Goal: Task Accomplishment & Management: Manage account settings

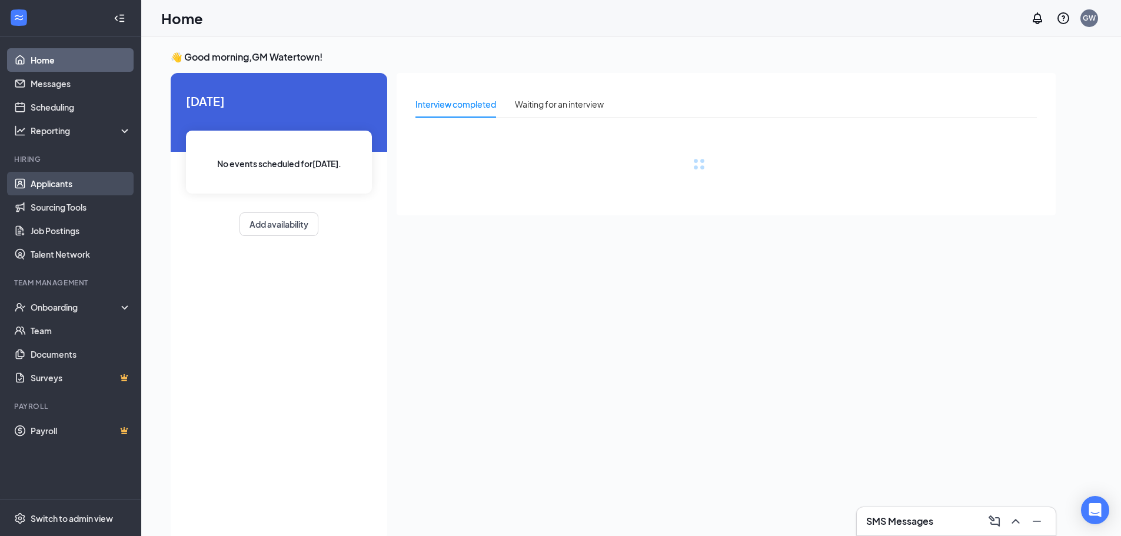
click at [64, 187] on link "Applicants" at bounding box center [81, 184] width 101 height 24
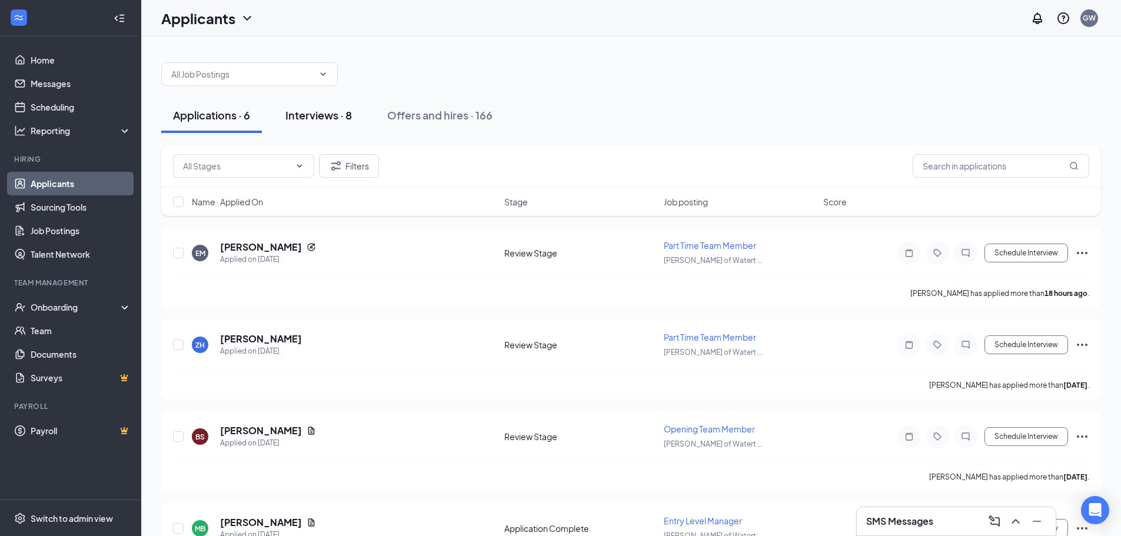
click at [308, 115] on div "Interviews · 8" at bounding box center [319, 115] width 67 height 15
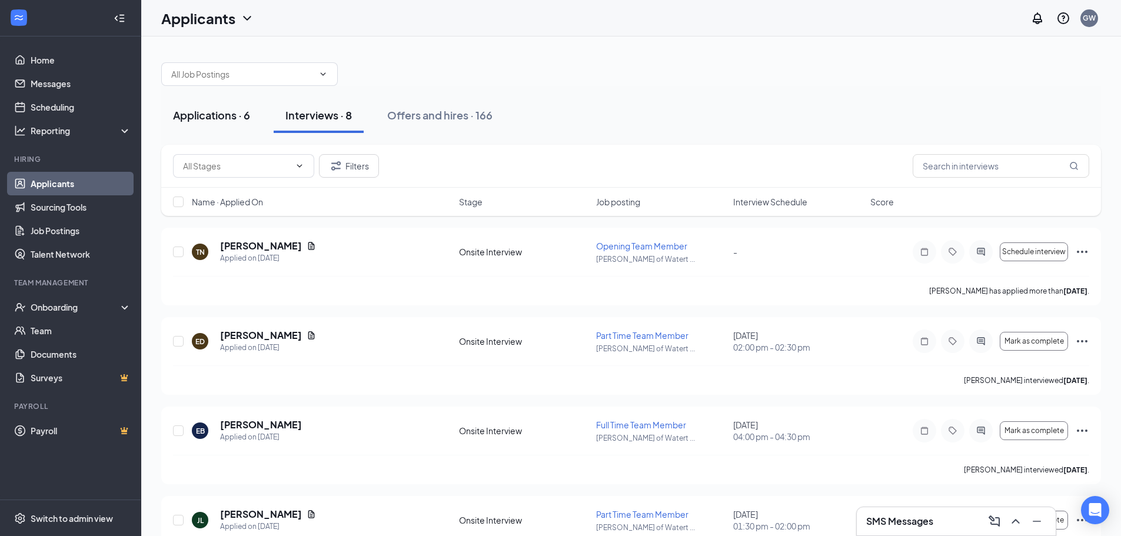
click at [218, 120] on div "Applications · 6" at bounding box center [211, 115] width 77 height 15
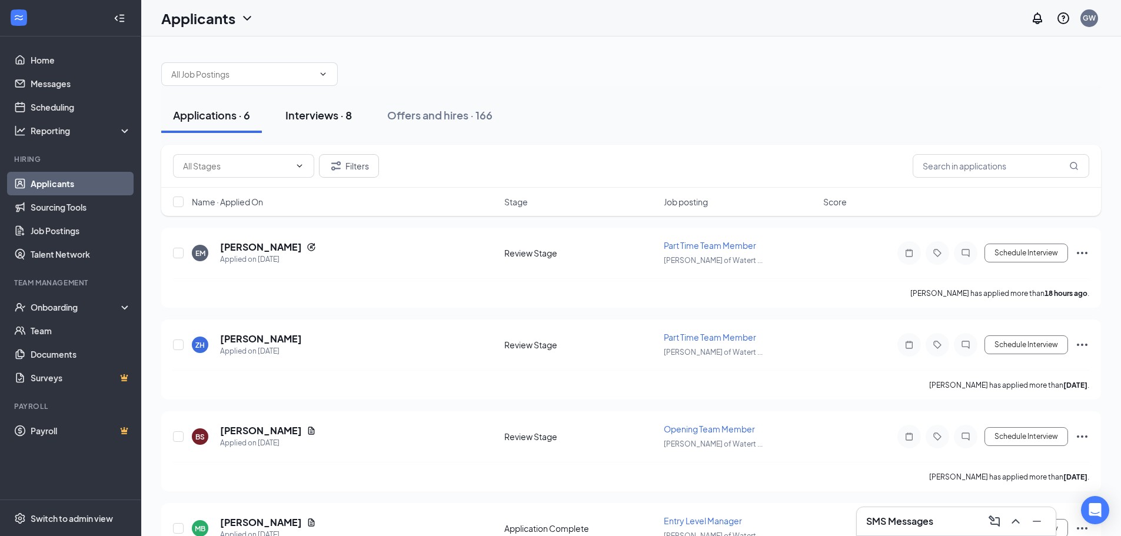
click at [331, 115] on div "Interviews · 8" at bounding box center [319, 115] width 67 height 15
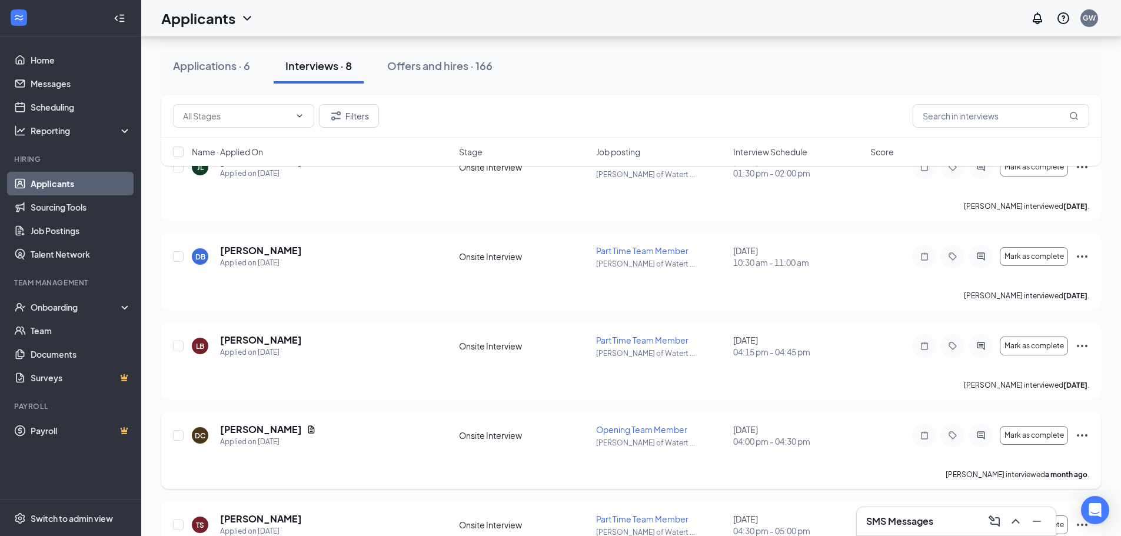
scroll to position [416, 0]
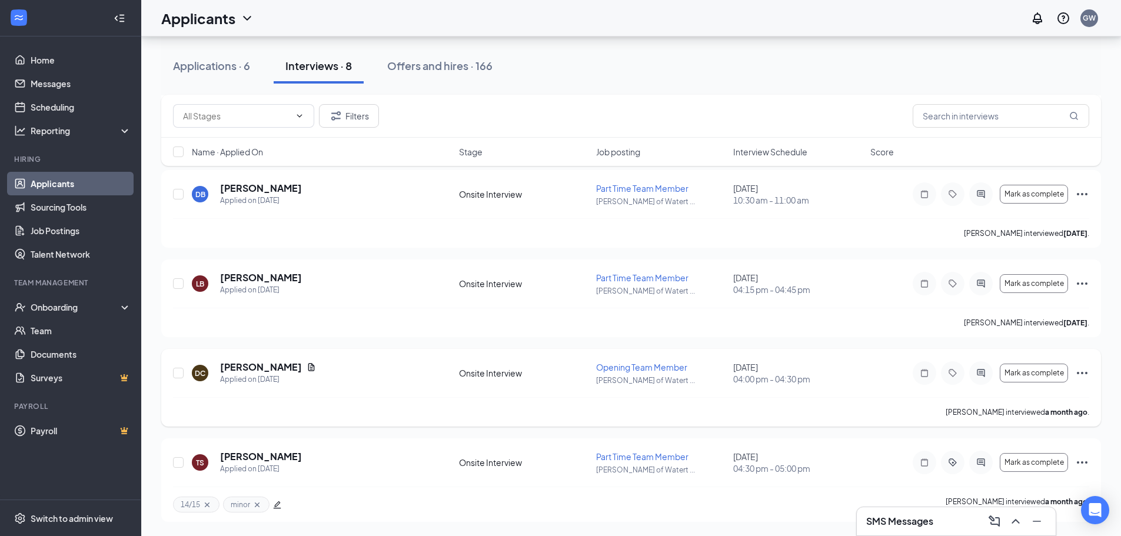
click at [1084, 372] on icon "Ellipses" at bounding box center [1083, 373] width 14 height 14
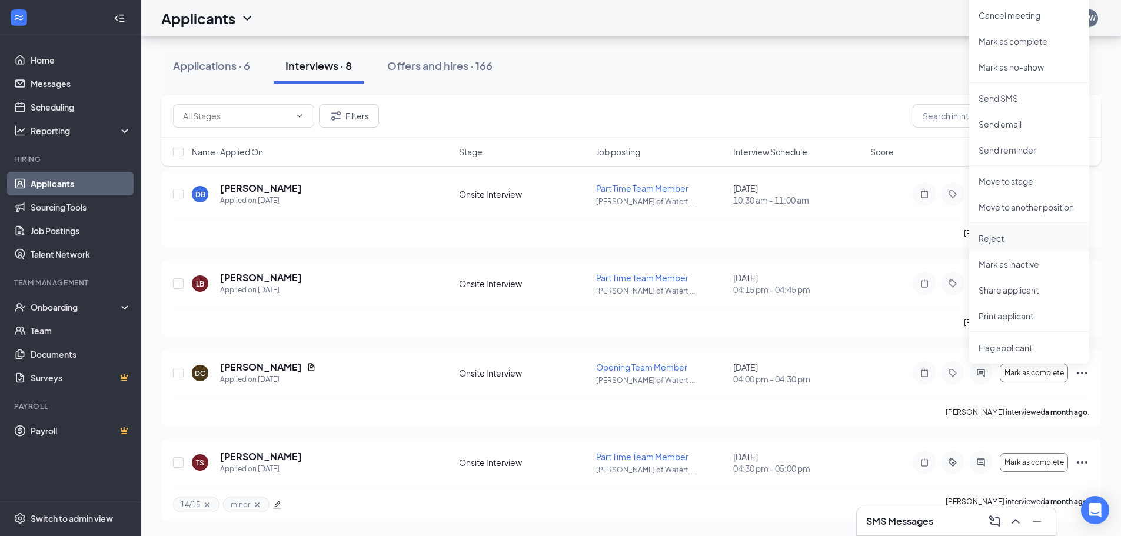
click at [995, 235] on p "Reject" at bounding box center [1029, 239] width 101 height 12
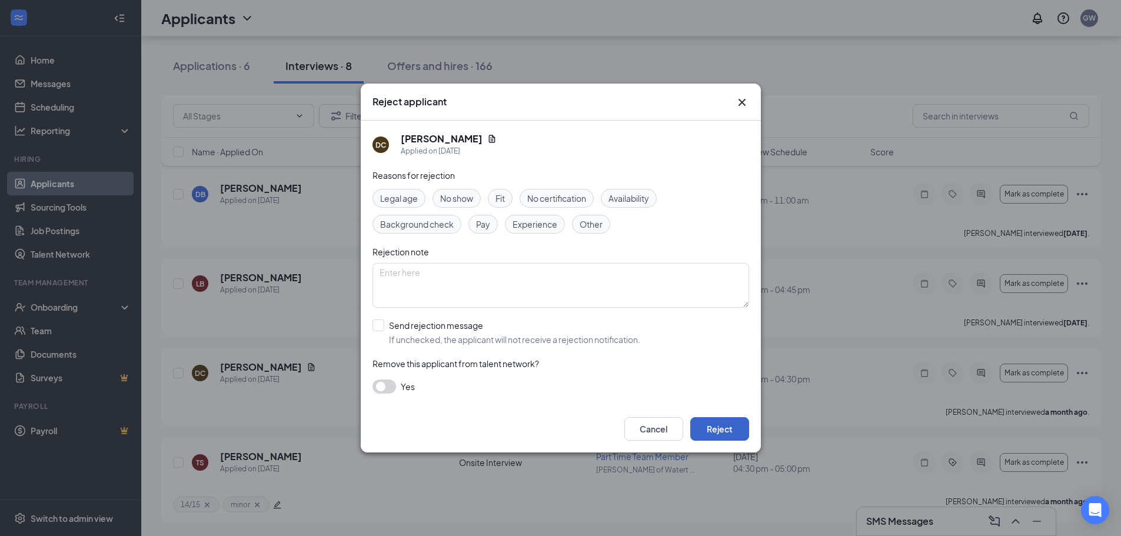
click at [721, 432] on button "Reject" at bounding box center [720, 429] width 59 height 24
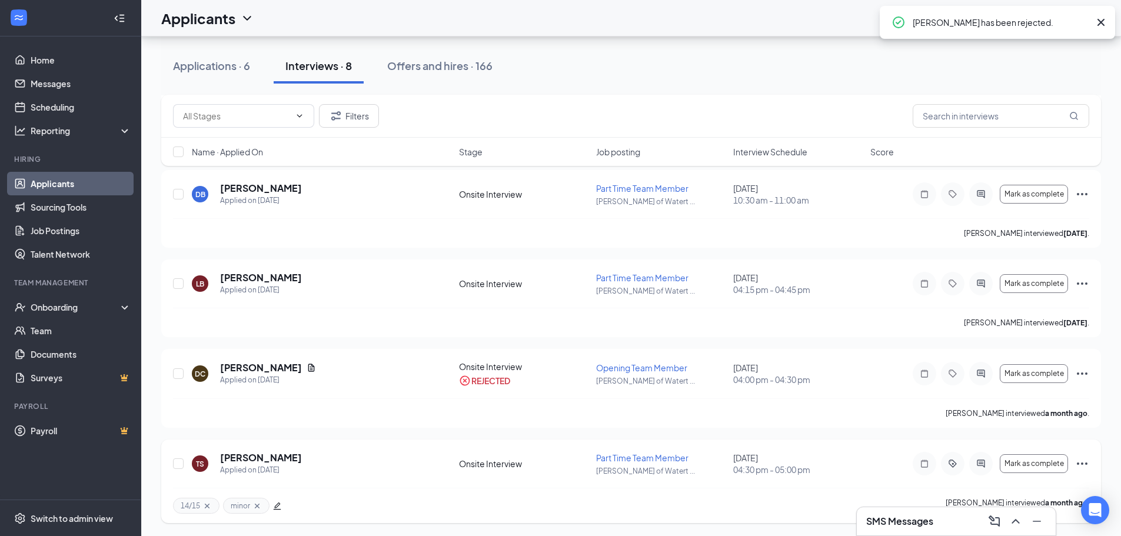
click at [1084, 460] on icon "Ellipses" at bounding box center [1083, 464] width 14 height 14
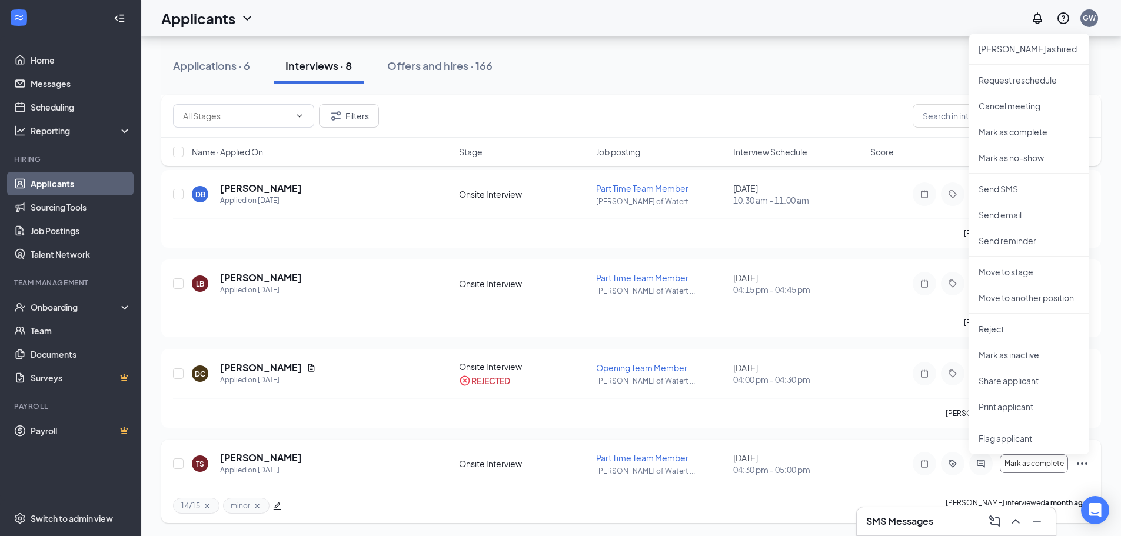
click at [854, 470] on span "04:30 pm - 05:00 pm" at bounding box center [799, 470] width 130 height 12
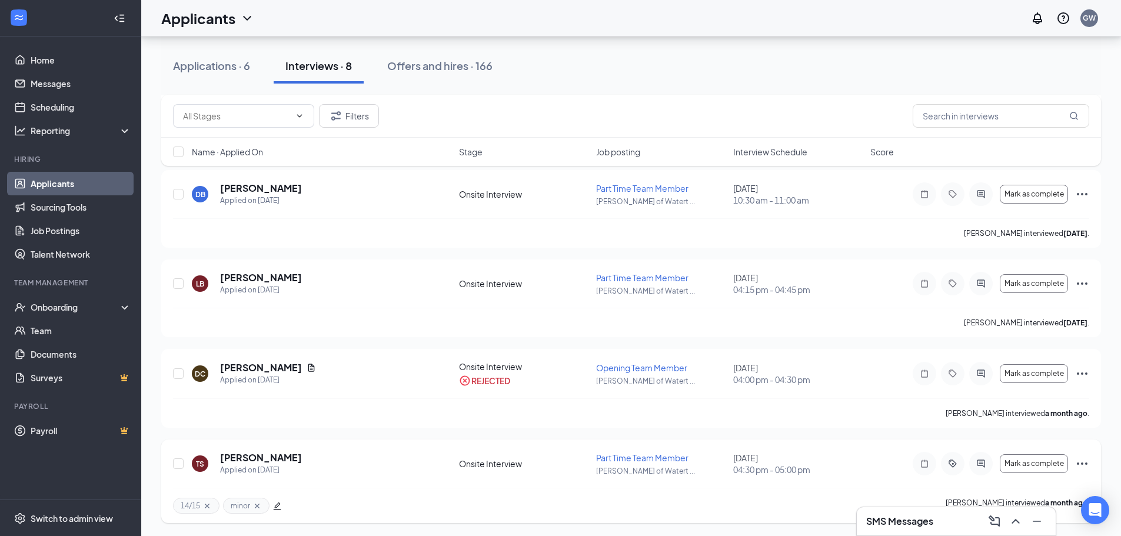
click at [1082, 466] on icon "Ellipses" at bounding box center [1083, 464] width 14 height 14
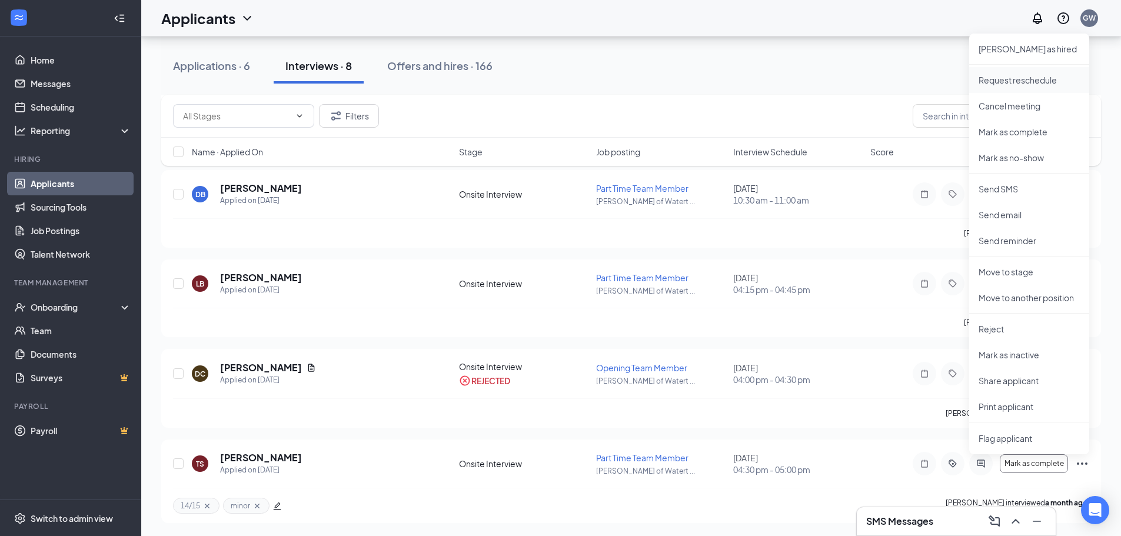
click at [1025, 82] on p "Request reschedule" at bounding box center [1029, 80] width 101 height 12
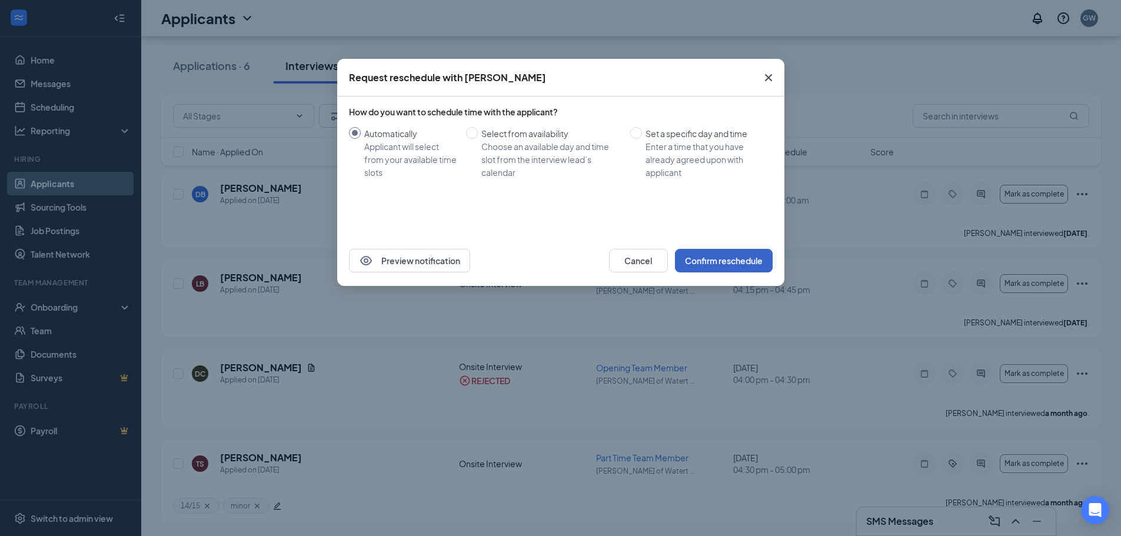
click at [743, 258] on button "Confirm reschedule" at bounding box center [724, 261] width 98 height 24
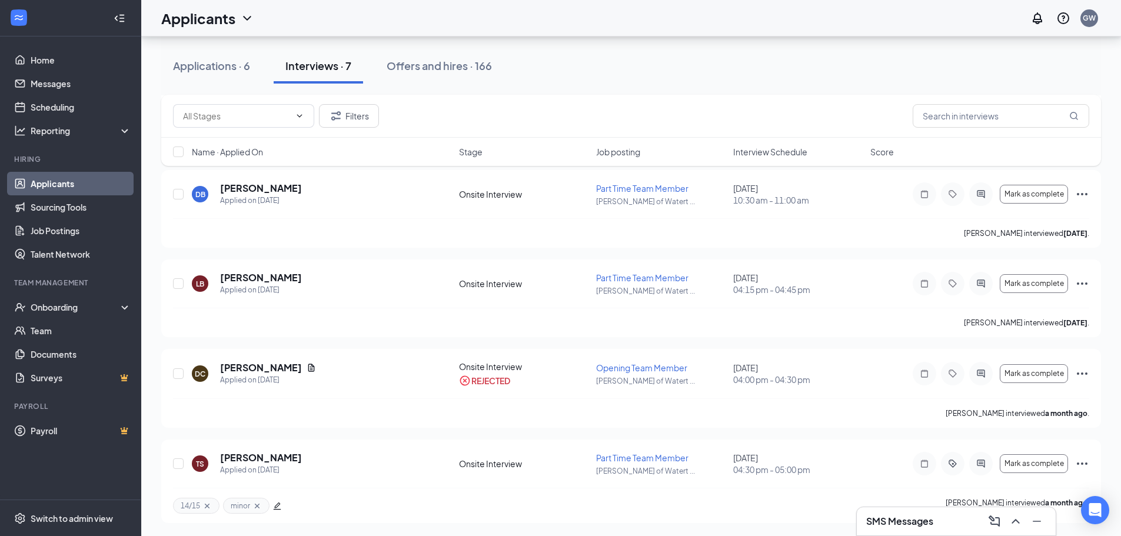
scroll to position [326, 0]
click at [1086, 376] on icon "Ellipses" at bounding box center [1083, 373] width 14 height 14
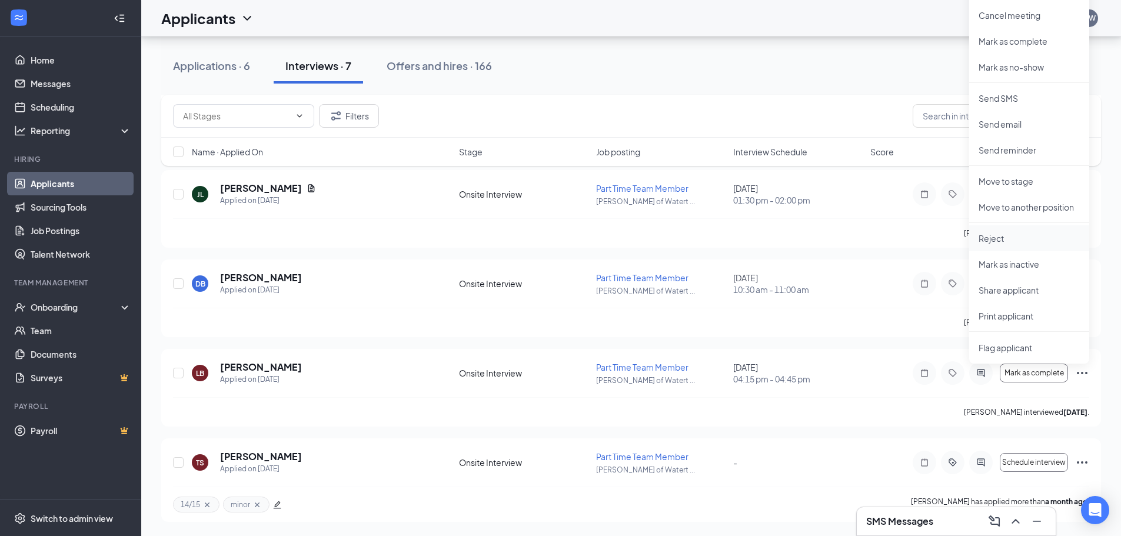
click at [1007, 240] on p "Reject" at bounding box center [1029, 239] width 101 height 12
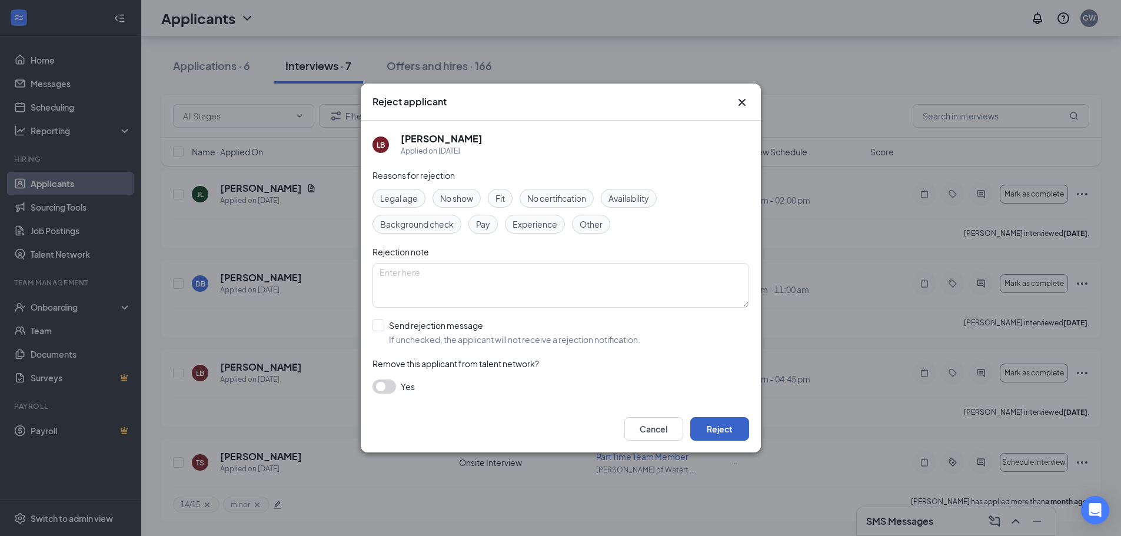
click at [731, 432] on button "Reject" at bounding box center [720, 429] width 59 height 24
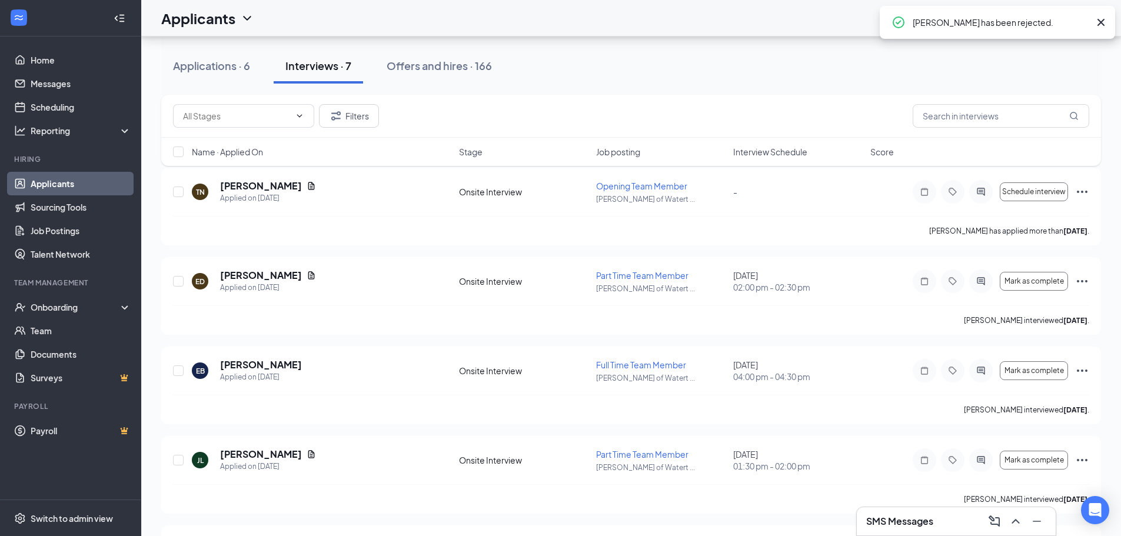
scroll to position [0, 0]
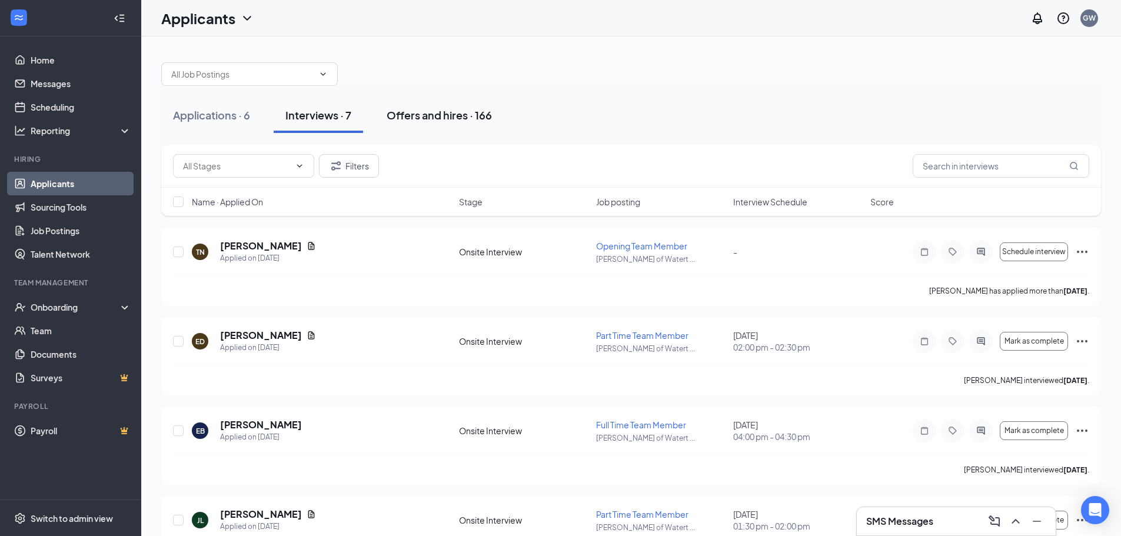
click at [451, 120] on div "Offers and hires · 166" at bounding box center [439, 115] width 105 height 15
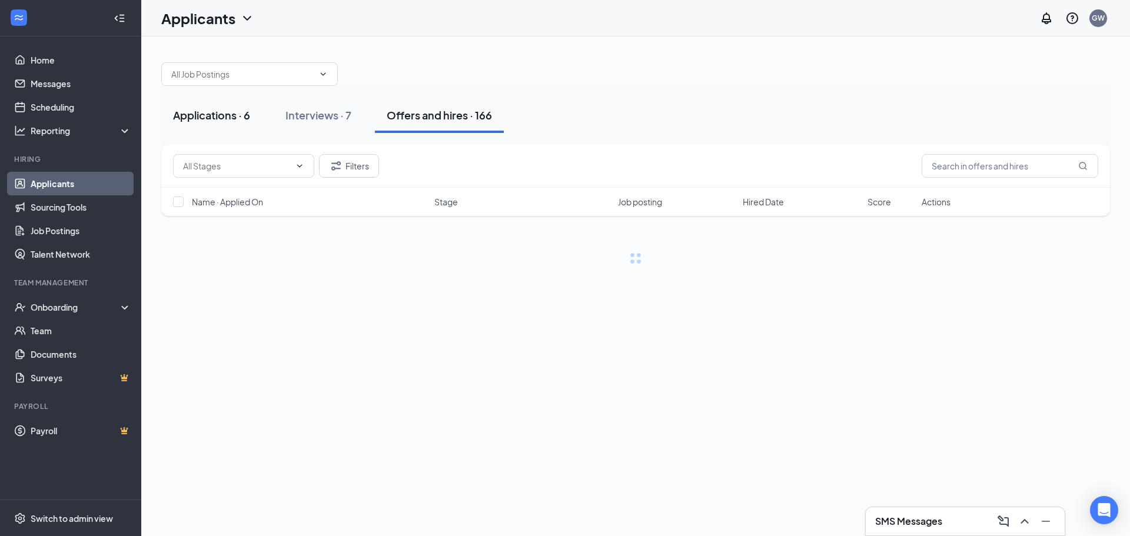
click at [221, 116] on div "Applications · 6" at bounding box center [211, 115] width 77 height 15
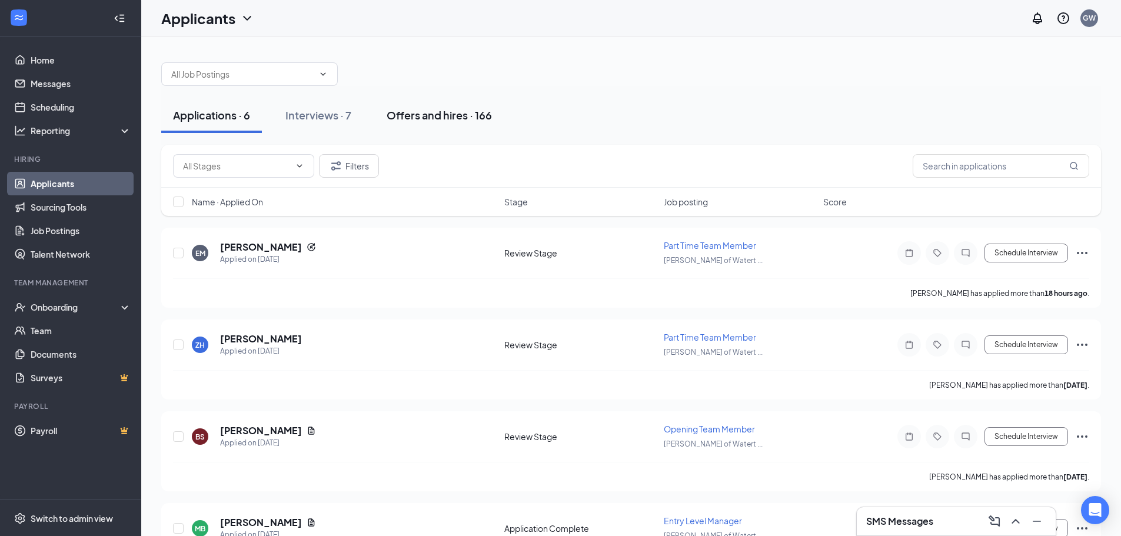
click at [427, 125] on button "Offers and hires · 166" at bounding box center [439, 115] width 129 height 35
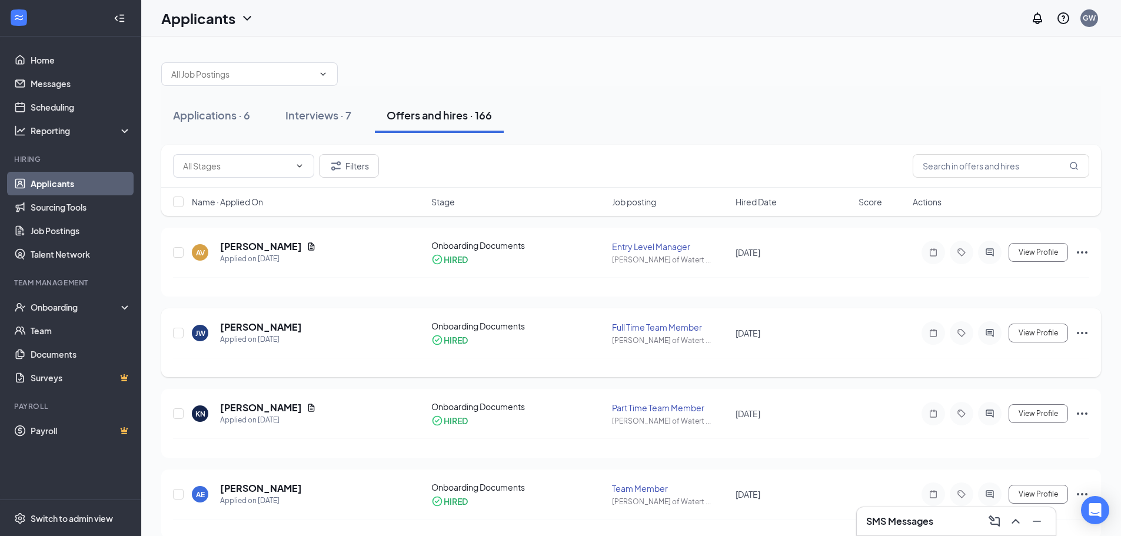
drag, startPoint x: 815, startPoint y: 332, endPoint x: 728, endPoint y: 332, distance: 87.1
click at [728, 332] on div "[PERSON_NAME] Applied on [DATE] Onboarding Documents HIRED Full Time Team Membe…" at bounding box center [631, 339] width 917 height 38
click at [733, 341] on div "[PERSON_NAME] Applied on [DATE] Onboarding Documents HIRED Full Time Team Membe…" at bounding box center [631, 339] width 917 height 38
drag, startPoint x: 529, startPoint y: 330, endPoint x: 421, endPoint y: 332, distance: 107.8
click at [421, 332] on div "[PERSON_NAME] Applied on [DATE] Onboarding Documents HIRED Full Time Team Membe…" at bounding box center [631, 339] width 917 height 38
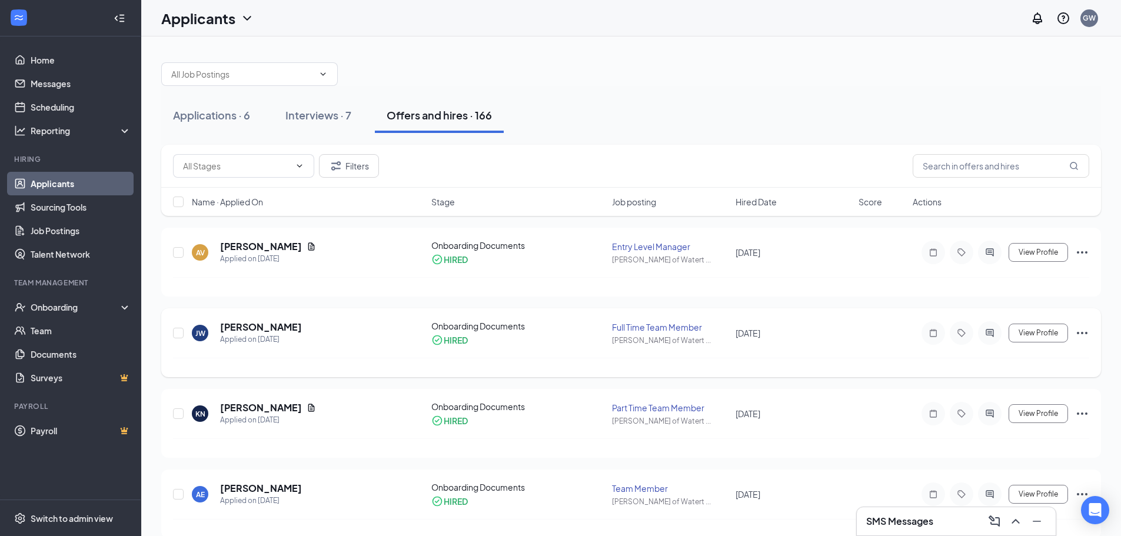
click at [401, 341] on div "[PERSON_NAME] Applied on [DATE]" at bounding box center [308, 333] width 233 height 25
click at [325, 118] on div "Interviews · 7" at bounding box center [319, 115] width 66 height 15
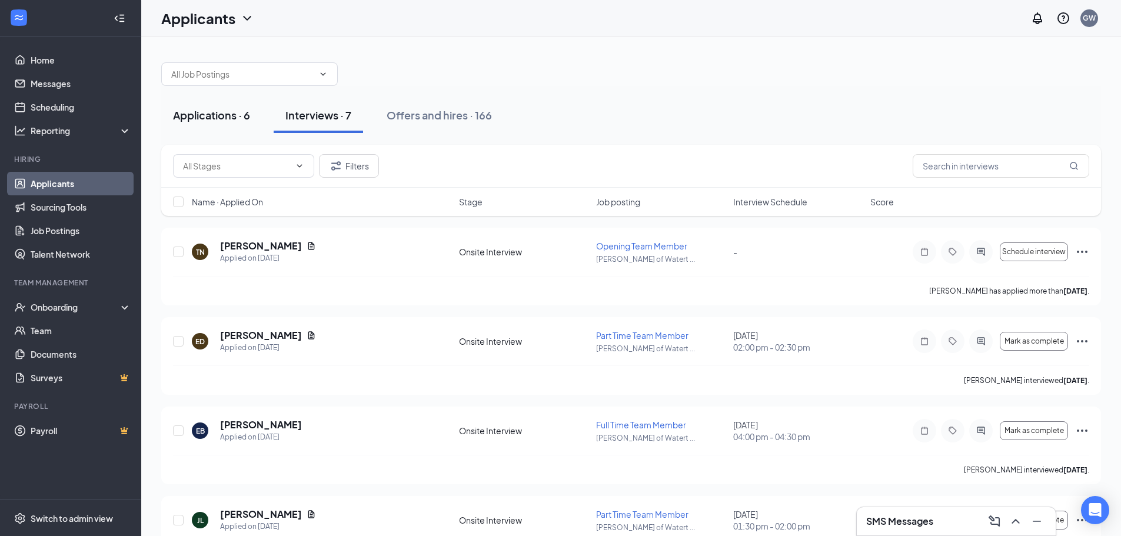
click at [224, 119] on div "Applications · 6" at bounding box center [211, 115] width 77 height 15
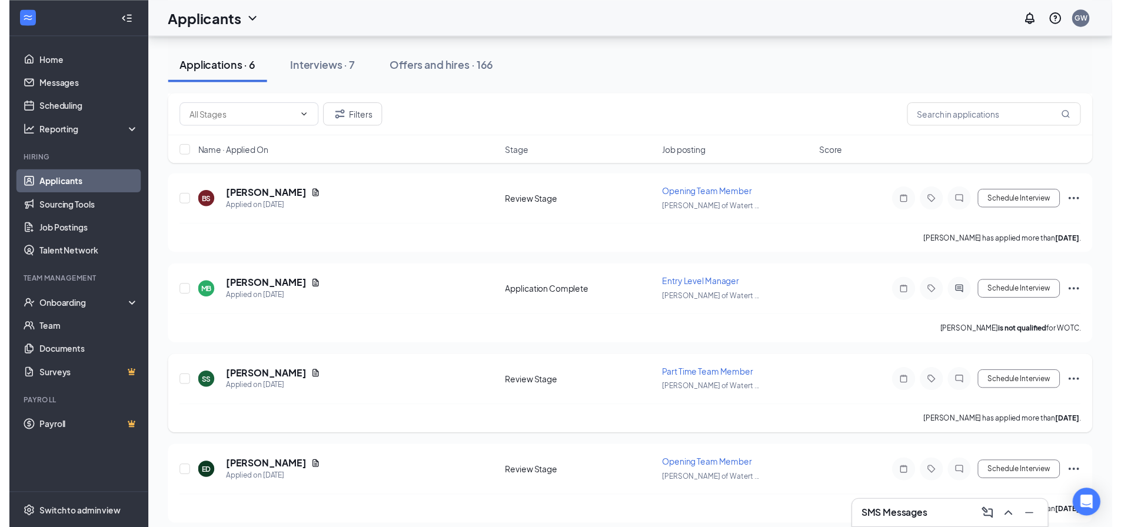
scroll to position [245, 0]
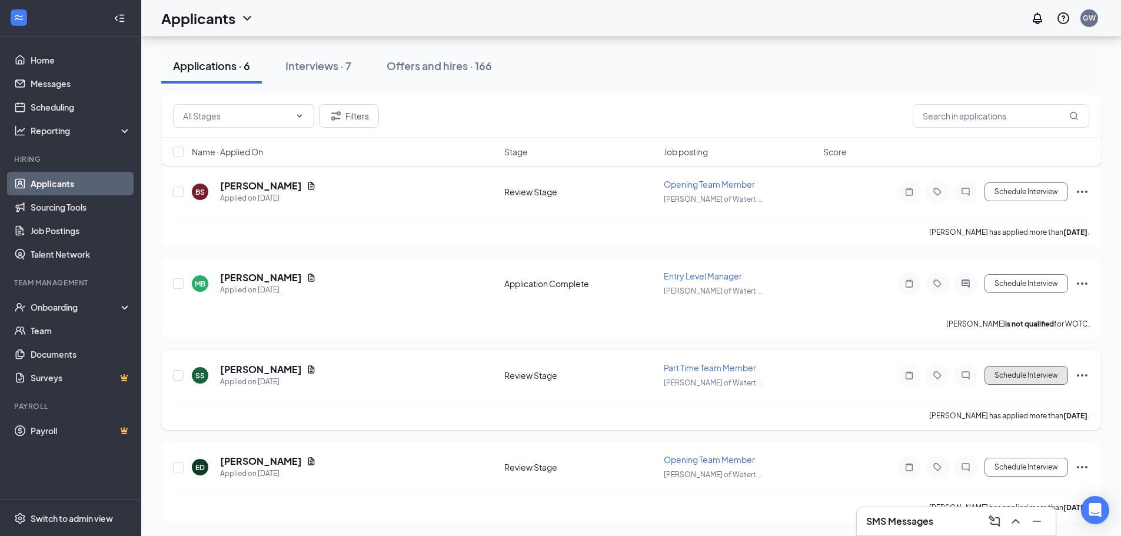
click at [1014, 368] on button "Schedule Interview" at bounding box center [1027, 375] width 84 height 19
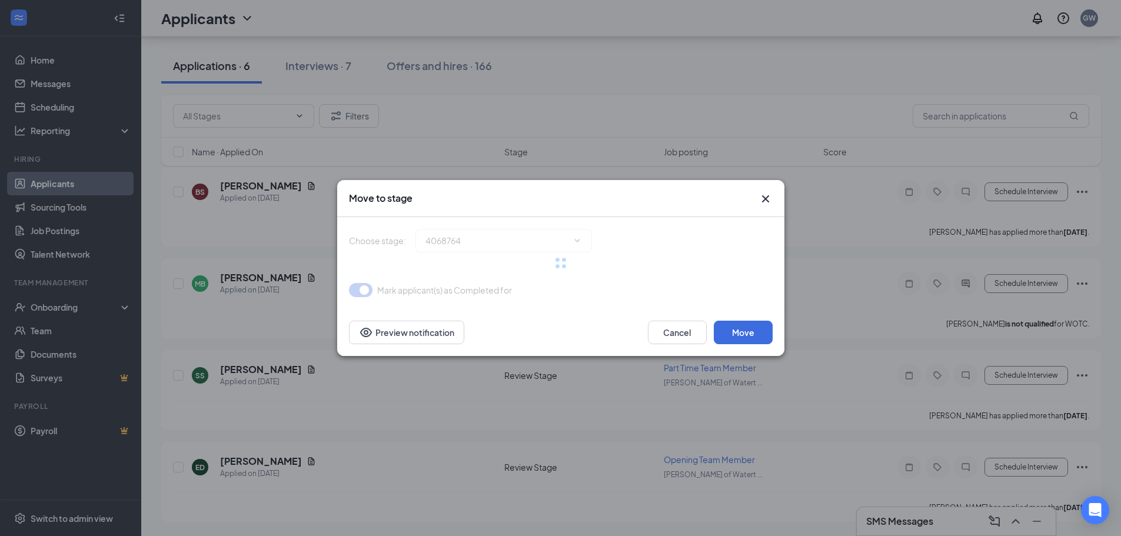
type input "Onsite Interview (next stage)"
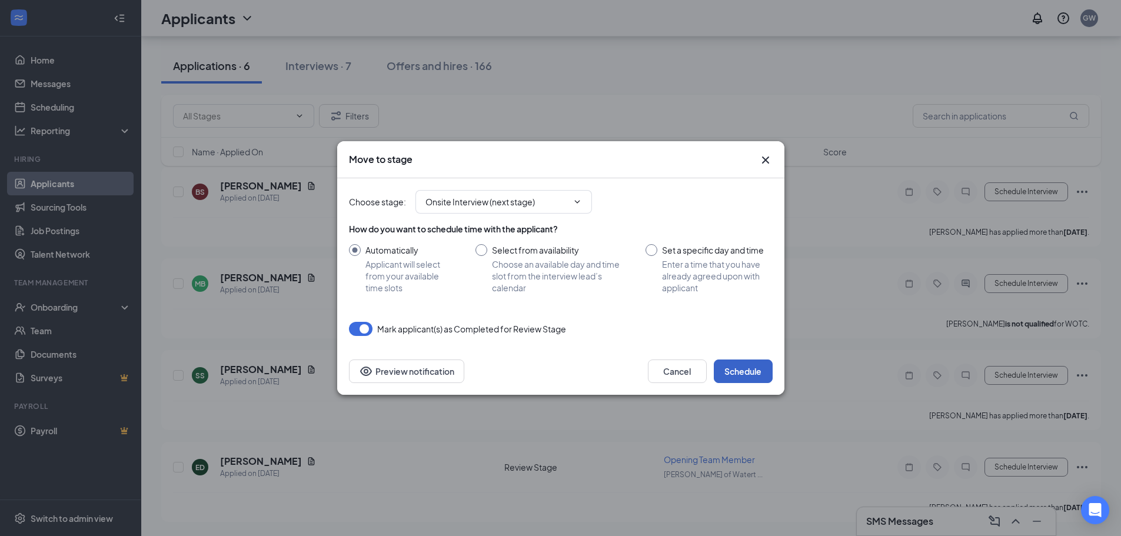
click at [749, 373] on button "Schedule" at bounding box center [743, 372] width 59 height 24
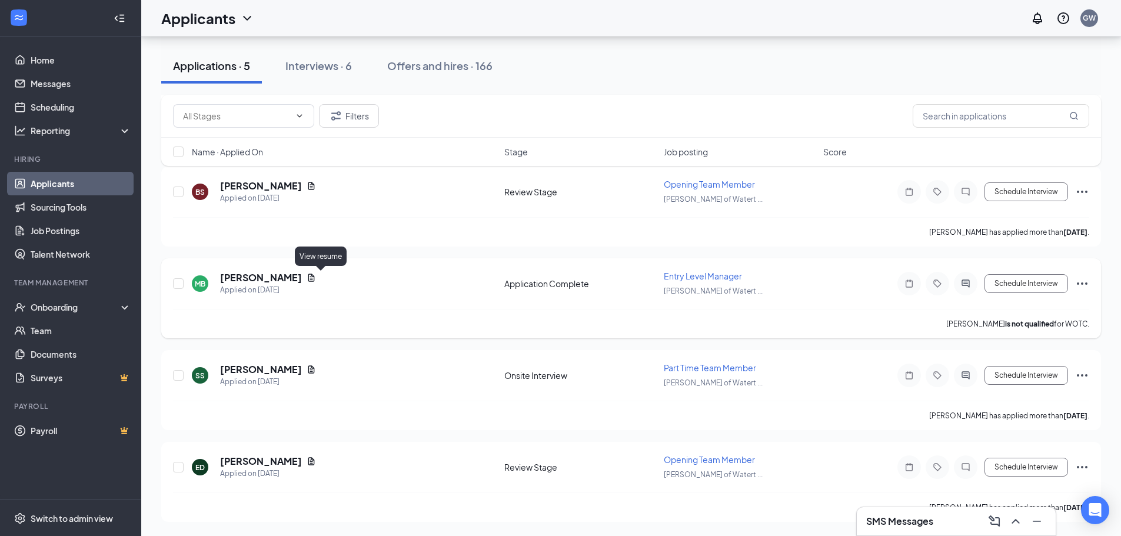
click at [316, 280] on icon "Document" at bounding box center [311, 277] width 9 height 9
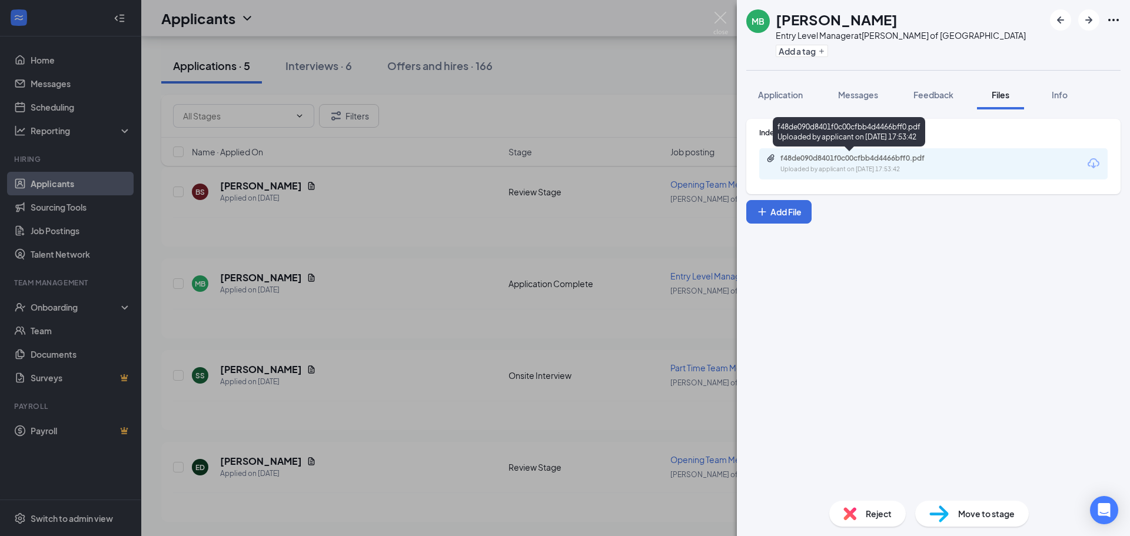
click at [817, 165] on div "Uploaded by applicant on [DATE] 17:53:42" at bounding box center [869, 169] width 177 height 9
click at [722, 22] on img at bounding box center [720, 23] width 15 height 23
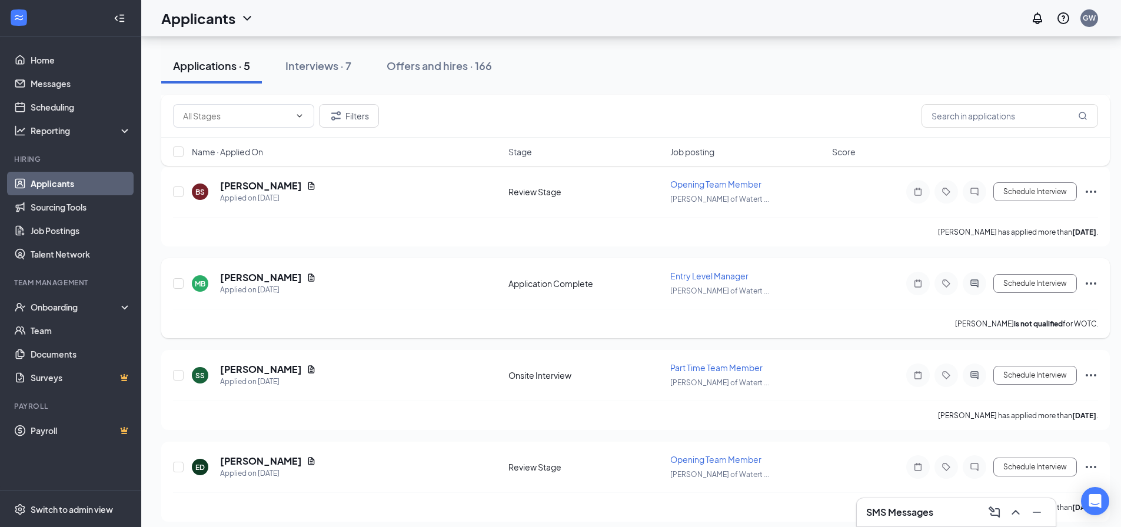
scroll to position [162, 0]
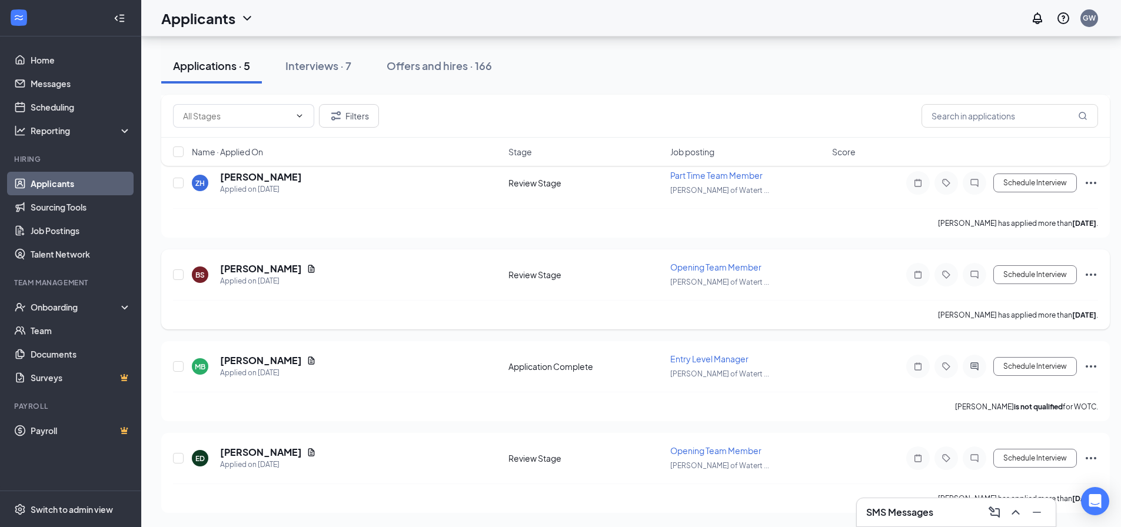
click at [1094, 275] on icon "Ellipses" at bounding box center [1091, 275] width 14 height 14
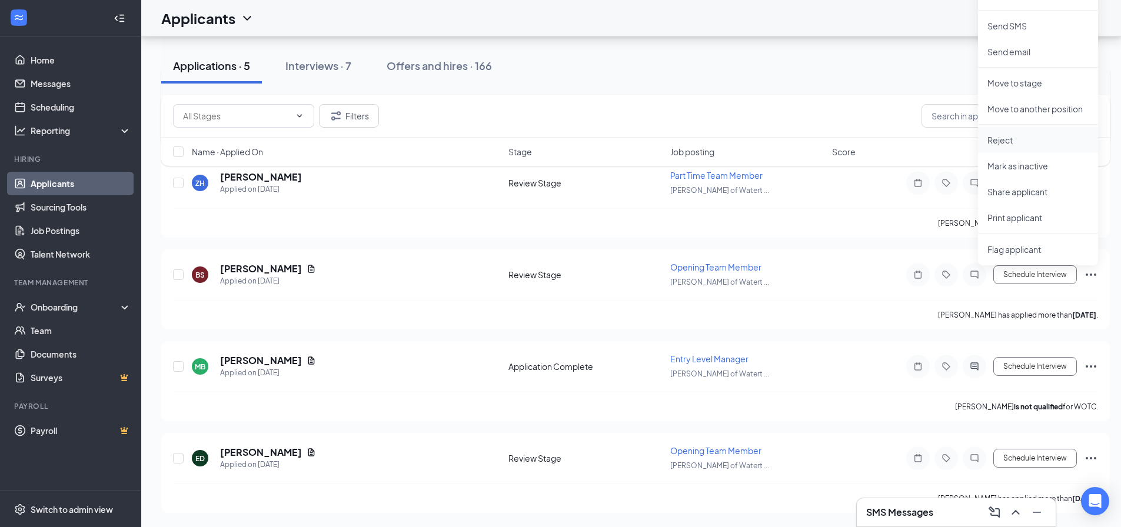
click at [1008, 139] on p "Reject" at bounding box center [1038, 140] width 101 height 12
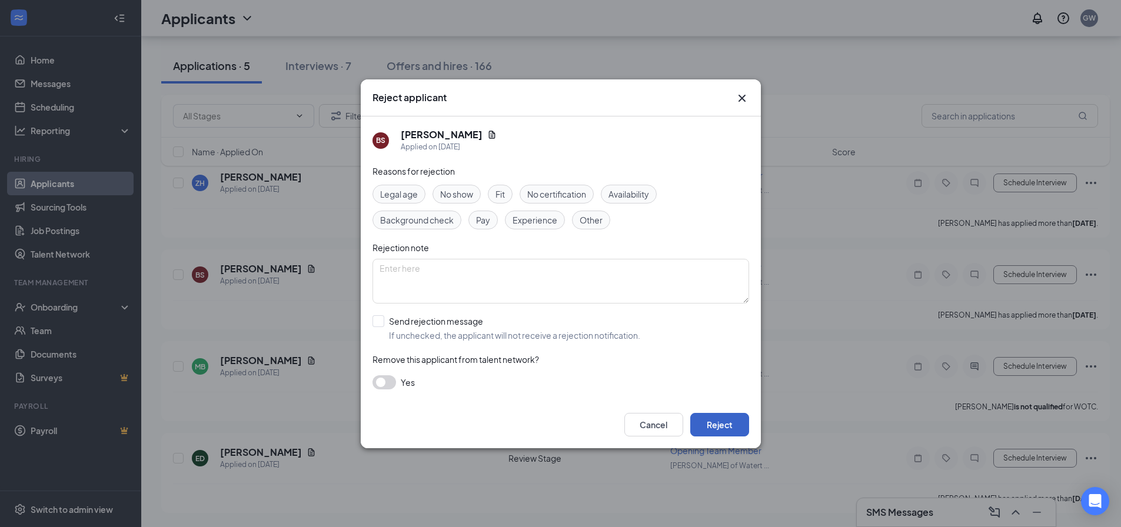
click at [729, 423] on button "Reject" at bounding box center [720, 425] width 59 height 24
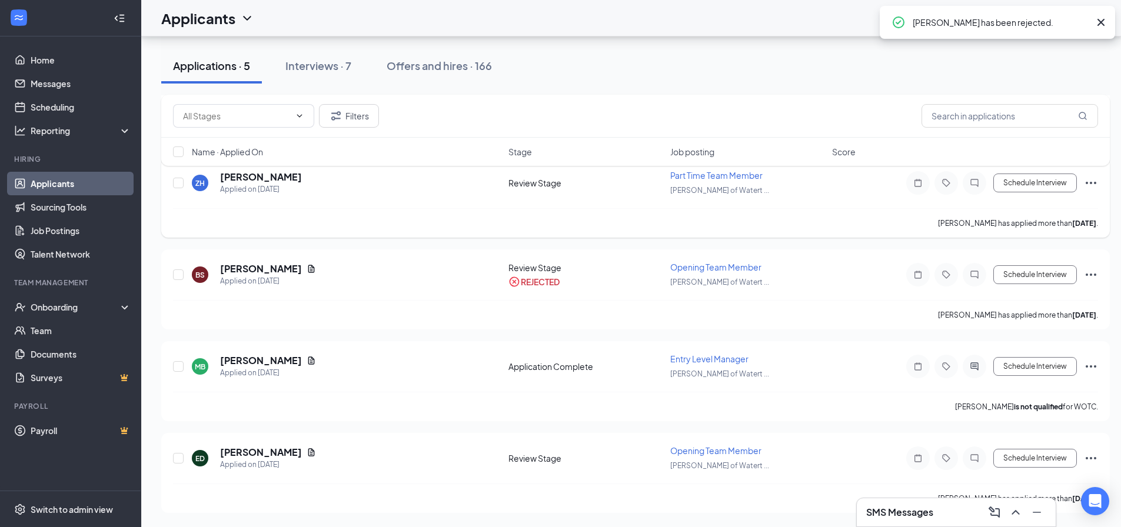
scroll to position [70, 0]
click at [1093, 365] on icon "Ellipses" at bounding box center [1091, 367] width 14 height 14
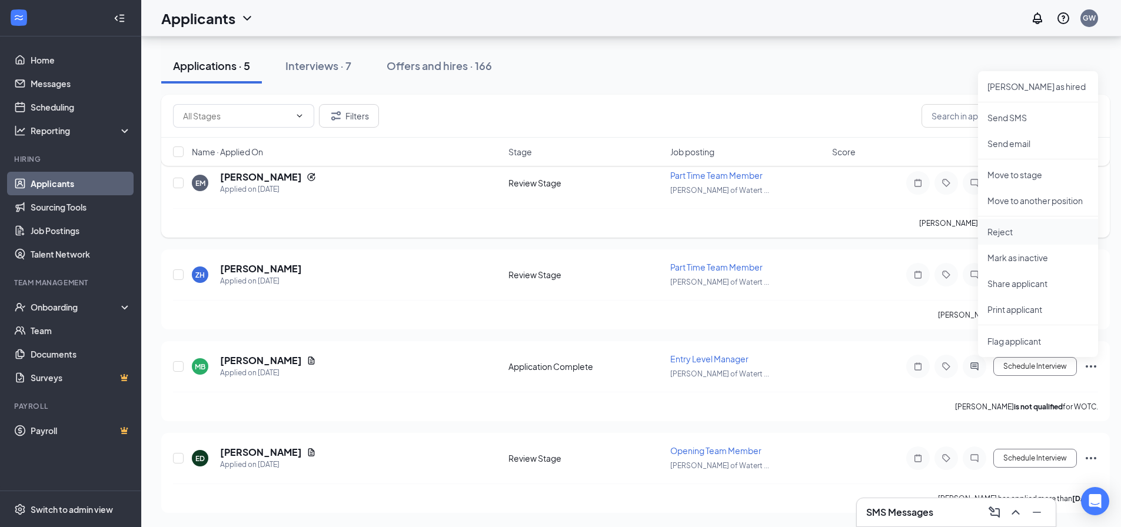
click at [1013, 235] on p "Reject" at bounding box center [1038, 232] width 101 height 12
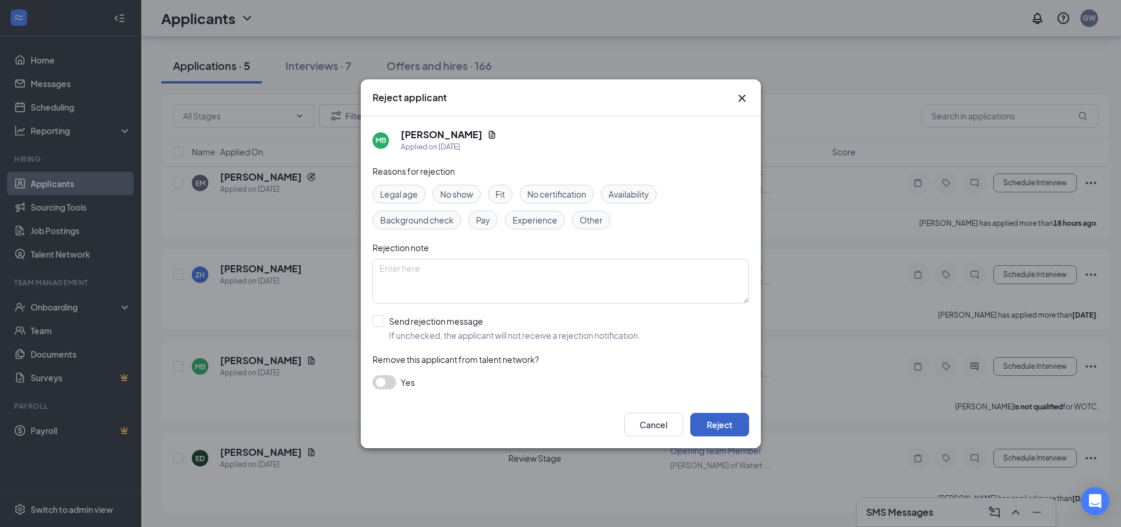
click at [706, 427] on button "Reject" at bounding box center [720, 425] width 59 height 24
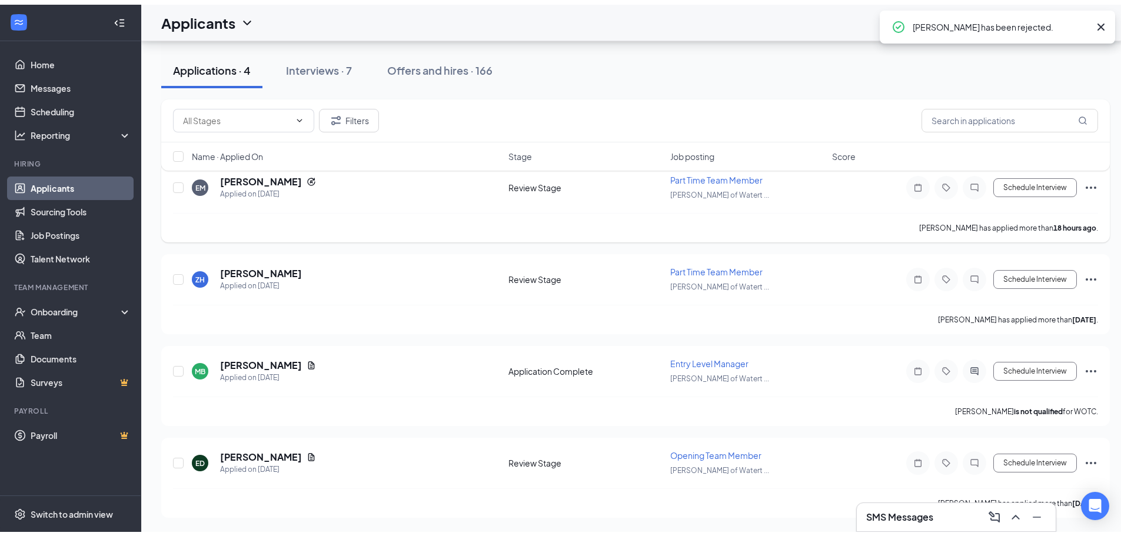
scroll to position [0, 0]
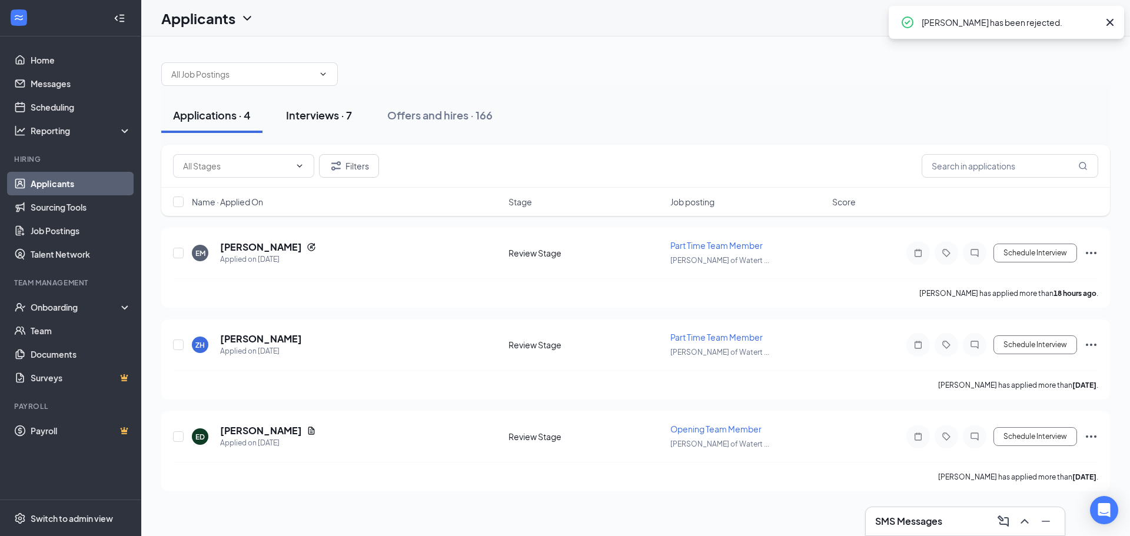
click at [334, 115] on div "Interviews · 7" at bounding box center [319, 115] width 66 height 15
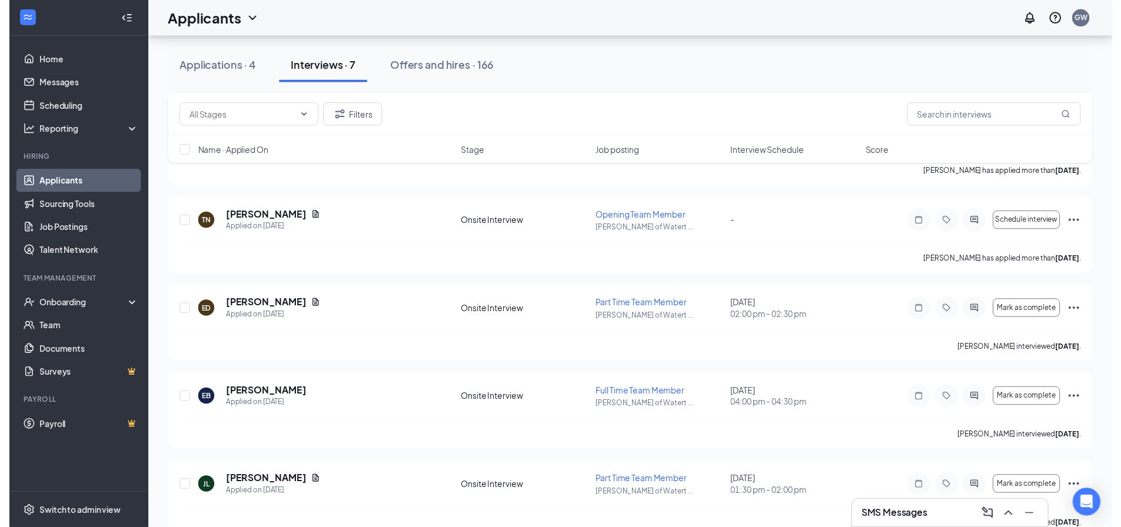
scroll to position [294, 0]
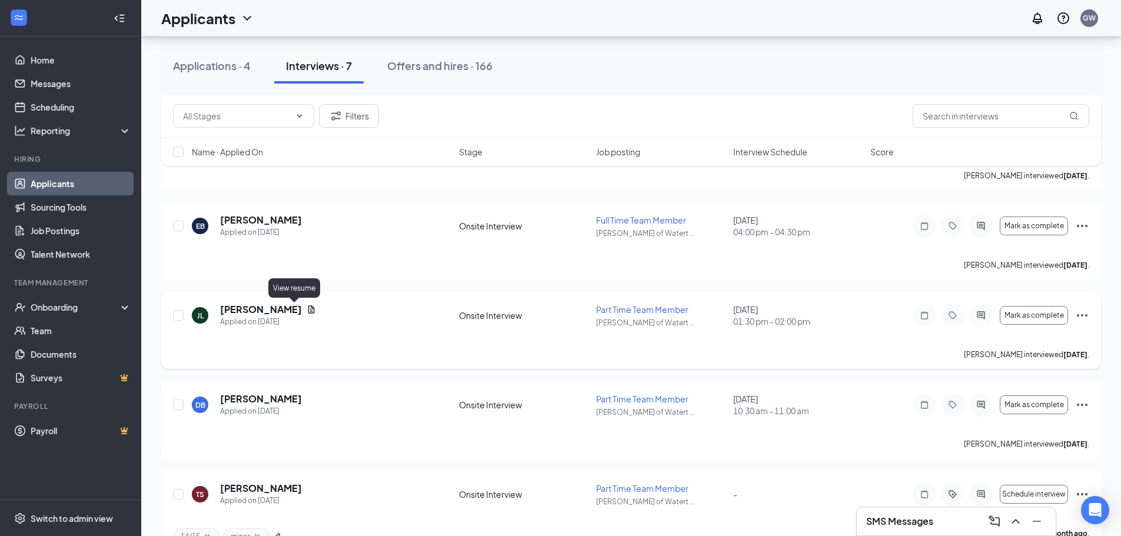
click at [308, 310] on icon "Document" at bounding box center [311, 310] width 6 height 8
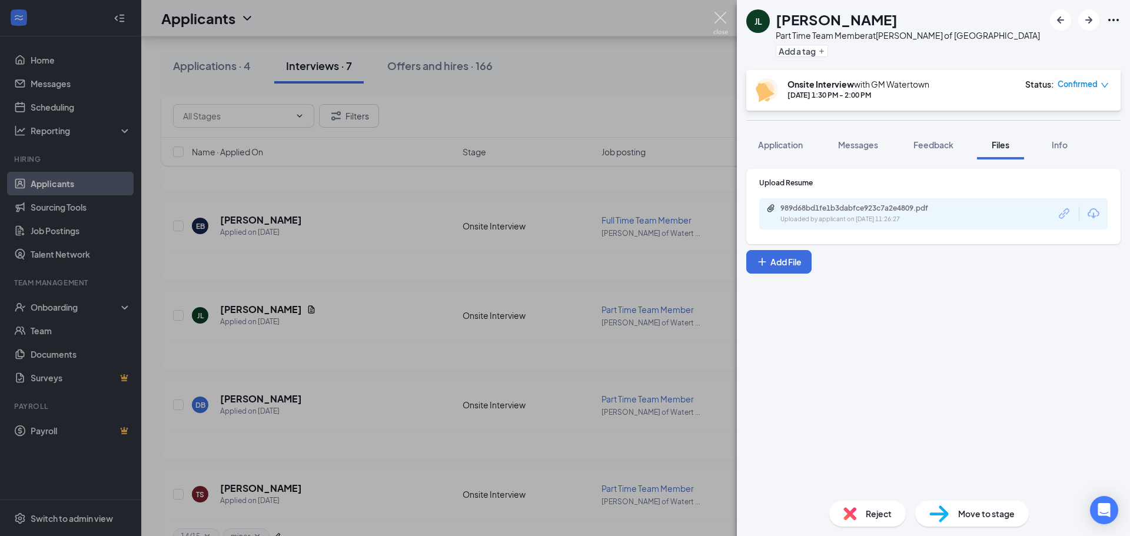
click at [718, 10] on div "[PERSON_NAME] Part Time Team Member at [GEOGRAPHIC_DATA][PERSON_NAME] of Watert…" at bounding box center [565, 268] width 1130 height 536
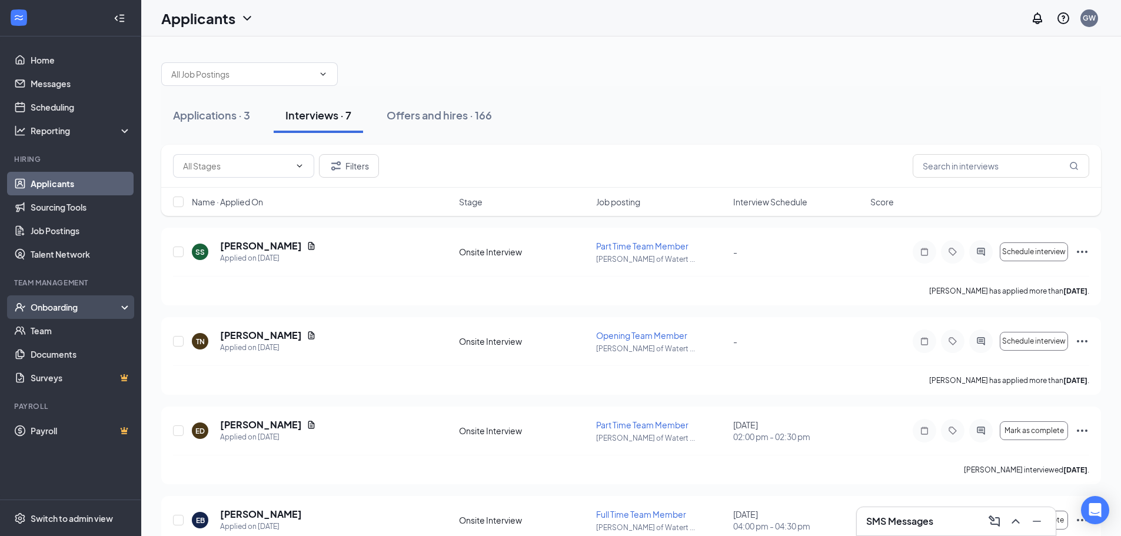
click at [64, 311] on div "Onboarding" at bounding box center [76, 307] width 91 height 12
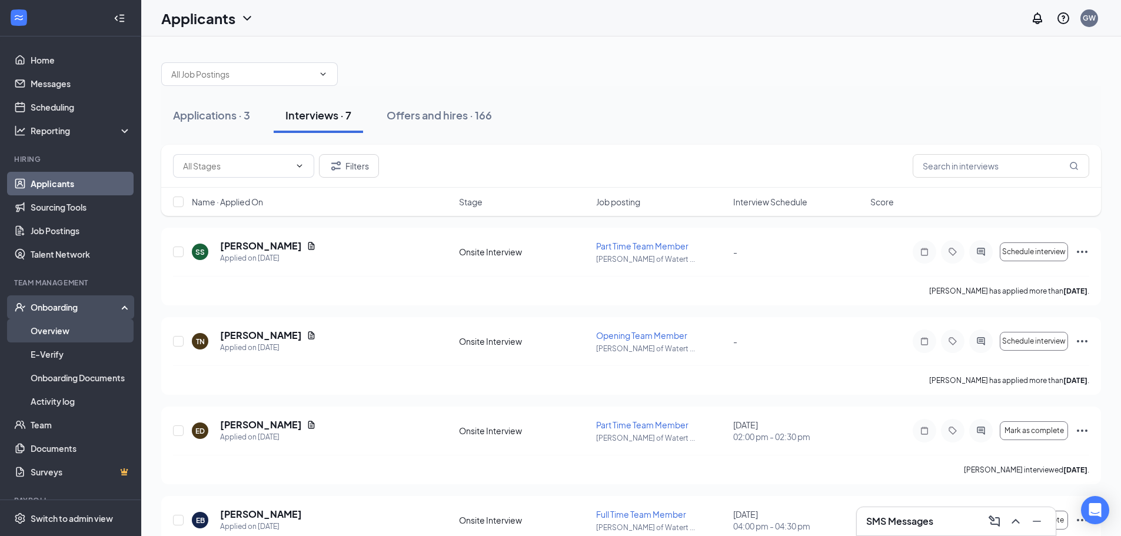
click at [61, 328] on link "Overview" at bounding box center [81, 331] width 101 height 24
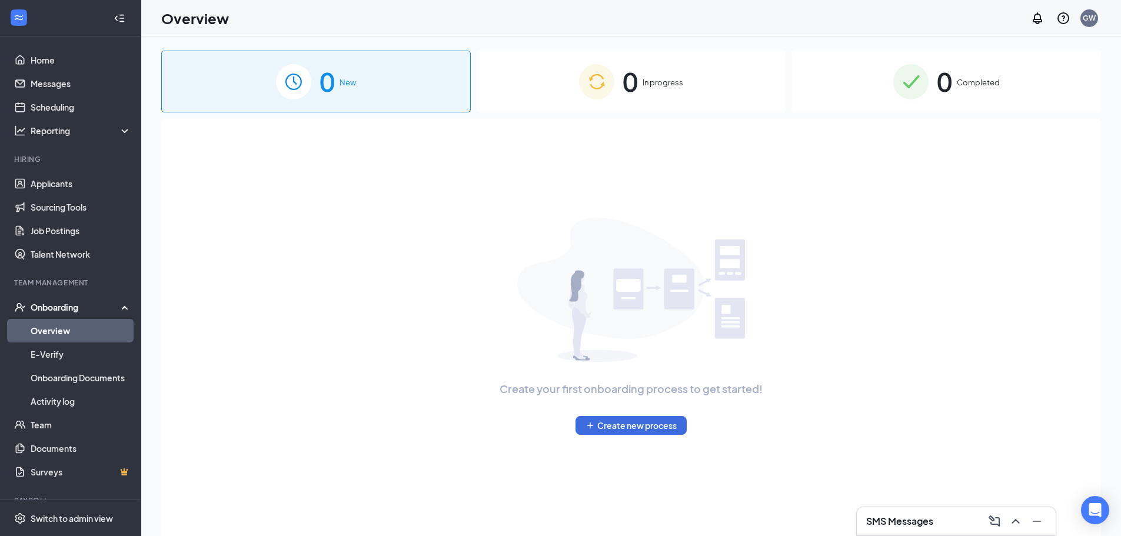
click at [650, 87] on span "In progress" at bounding box center [663, 83] width 41 height 12
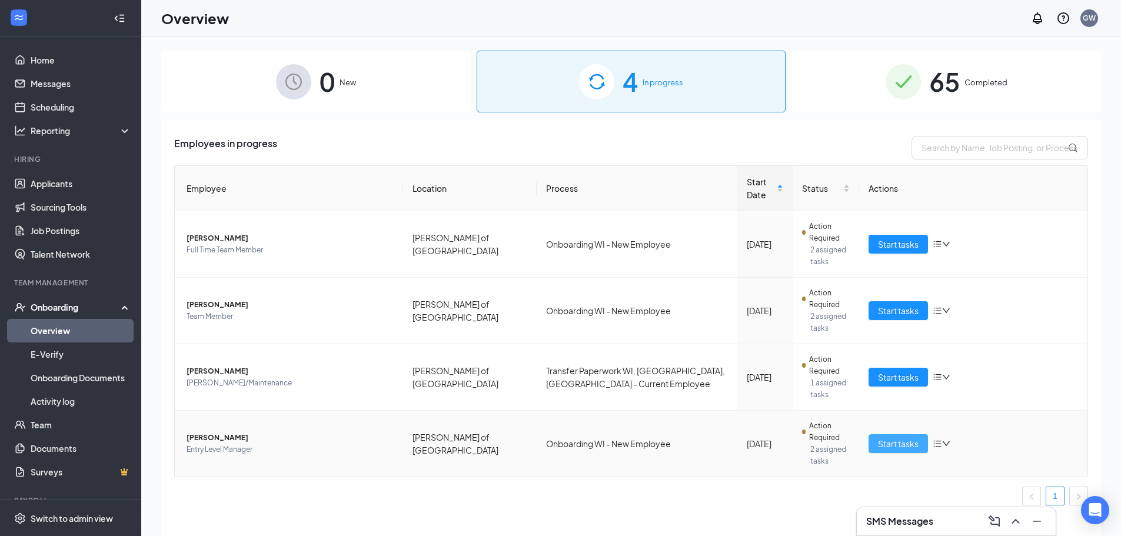
click at [890, 437] on span "Start tasks" at bounding box center [898, 443] width 41 height 13
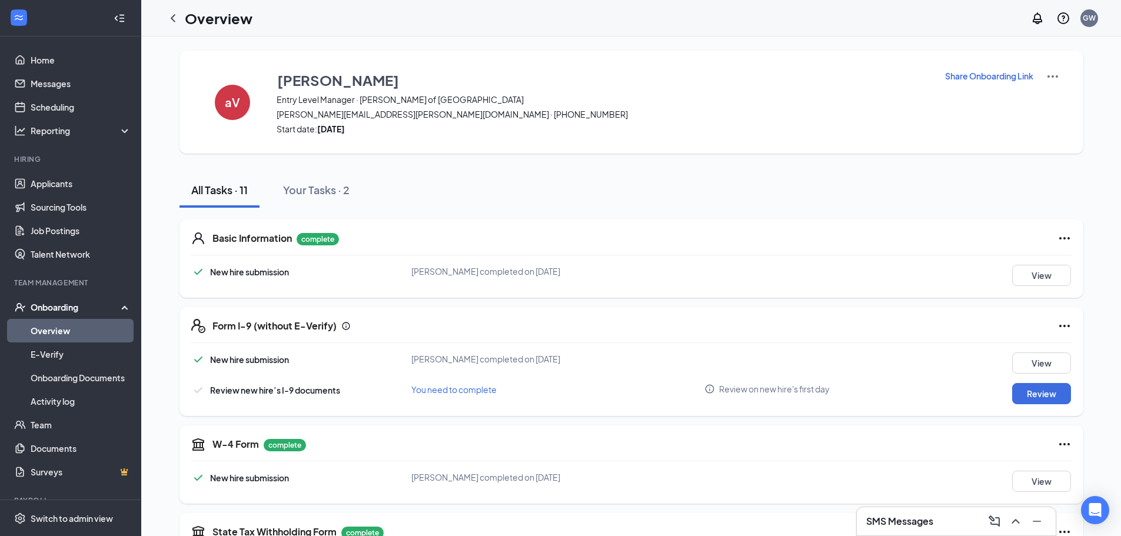
scroll to position [118, 0]
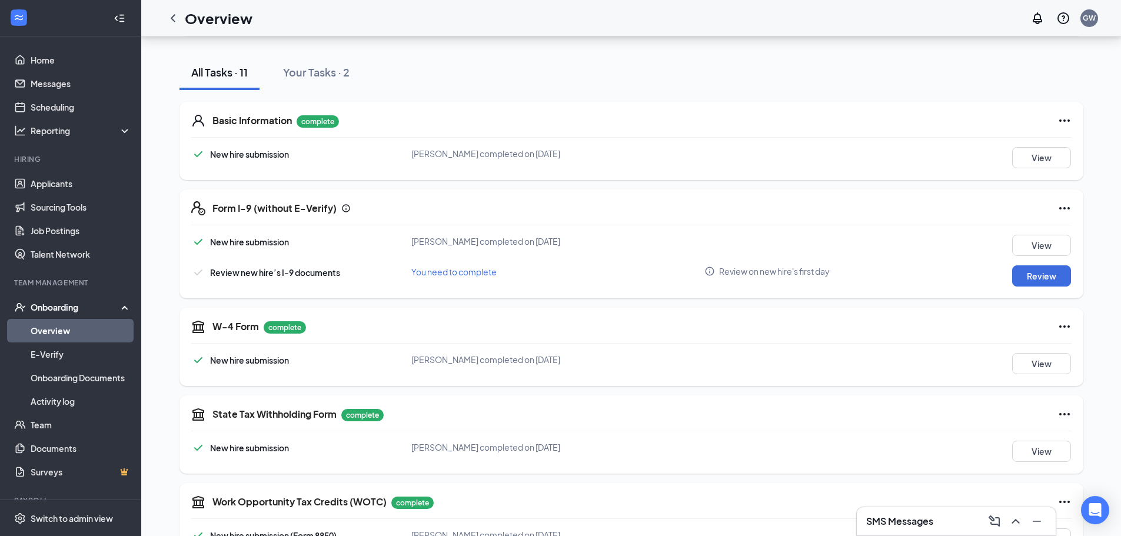
click at [484, 241] on span "[PERSON_NAME] completed on [DATE]" at bounding box center [485, 241] width 149 height 11
click at [1044, 245] on button "View" at bounding box center [1042, 245] width 59 height 21
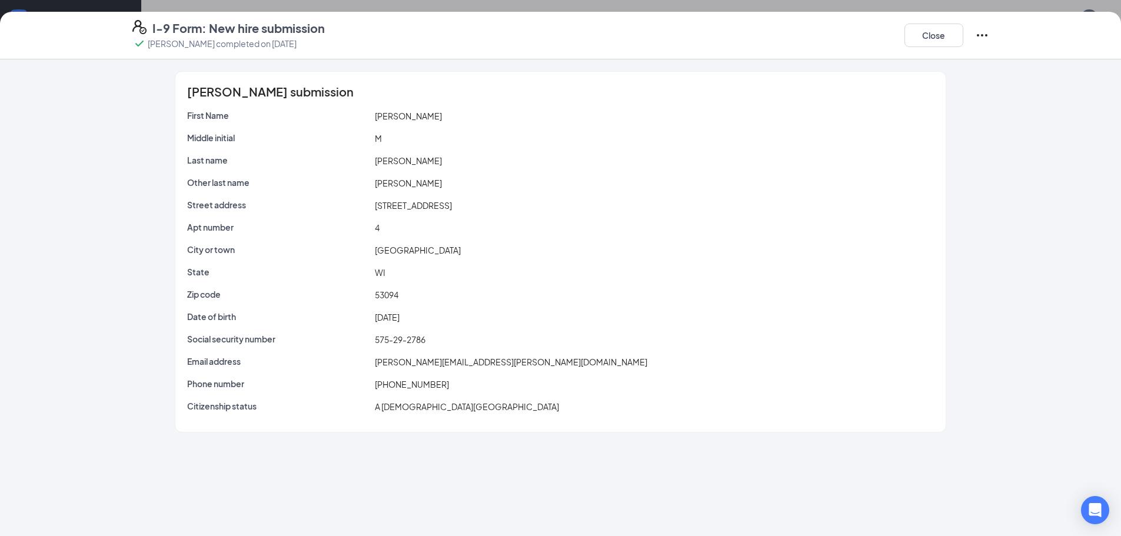
scroll to position [0, 0]
click at [936, 38] on button "Close" at bounding box center [934, 36] width 59 height 24
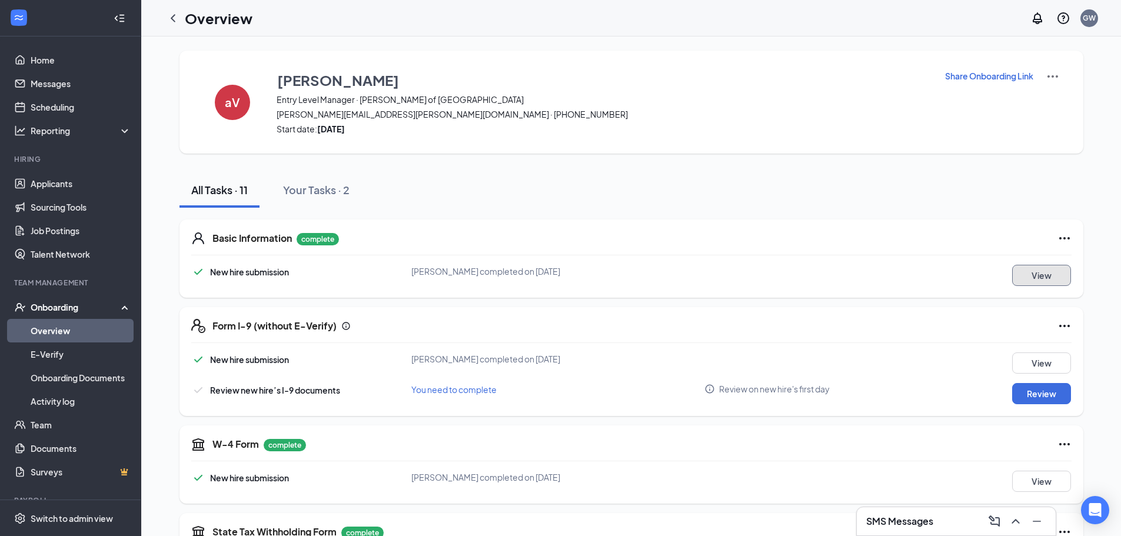
click at [1041, 274] on button "View" at bounding box center [1042, 275] width 59 height 21
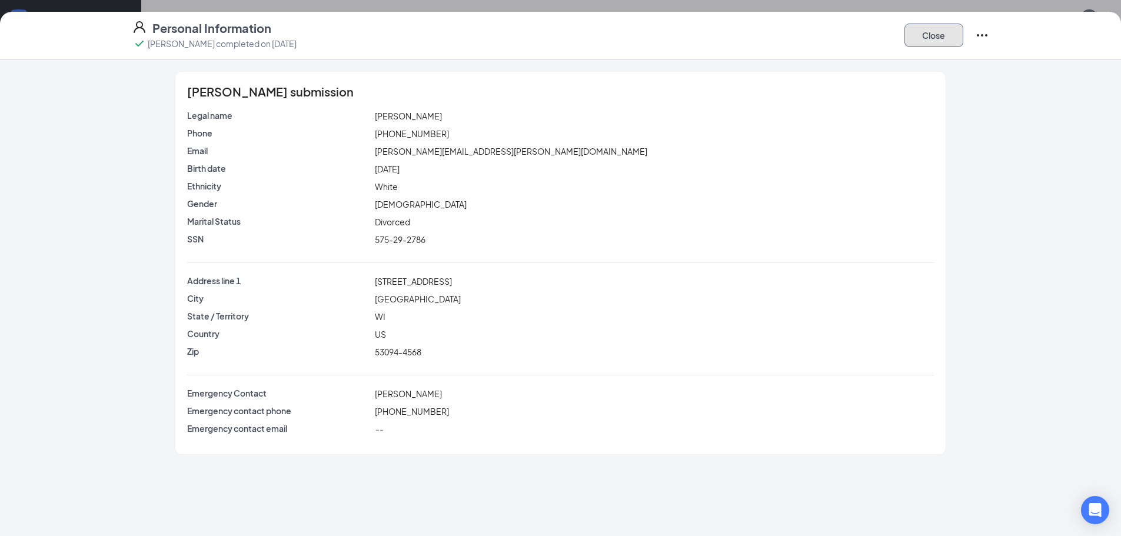
click at [942, 38] on button "Close" at bounding box center [934, 36] width 59 height 24
